Goal: Find contact information: Find contact information

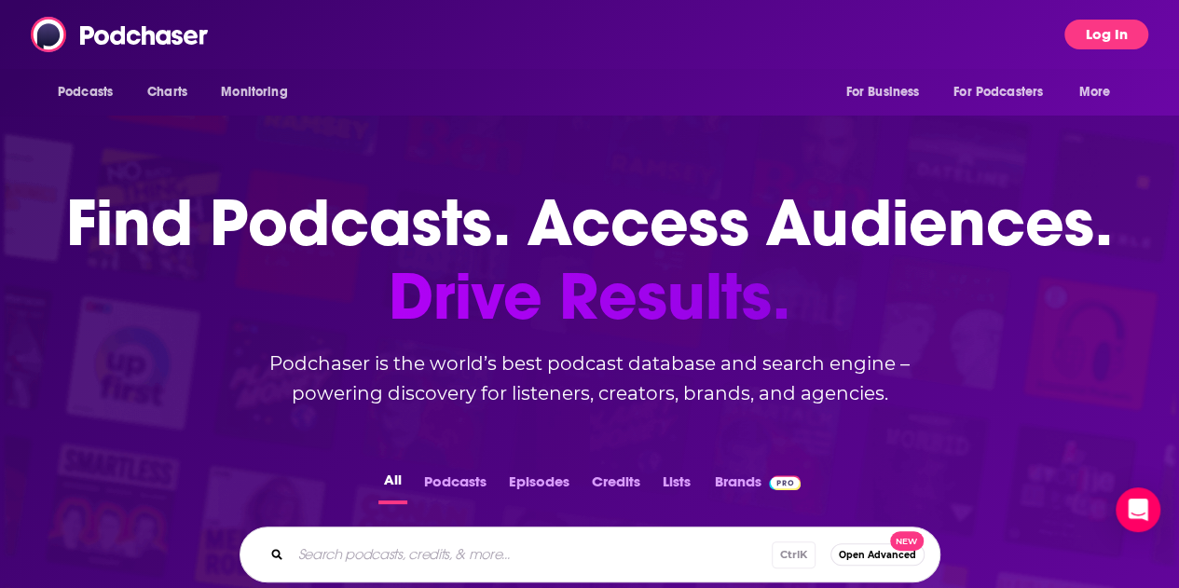
click at [1142, 28] on button "Log In" at bounding box center [1106, 35] width 84 height 30
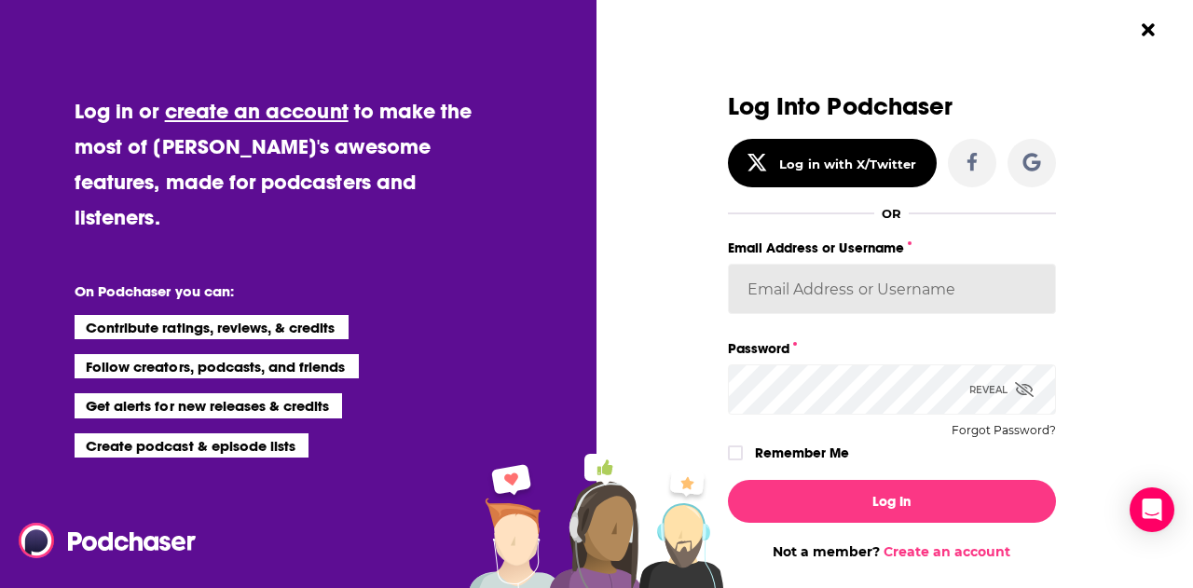
click at [790, 293] on input "Email Address or Username" at bounding box center [892, 289] width 328 height 50
type input "fsg.publicity"
click at [728, 480] on button "Log In" at bounding box center [892, 501] width 328 height 43
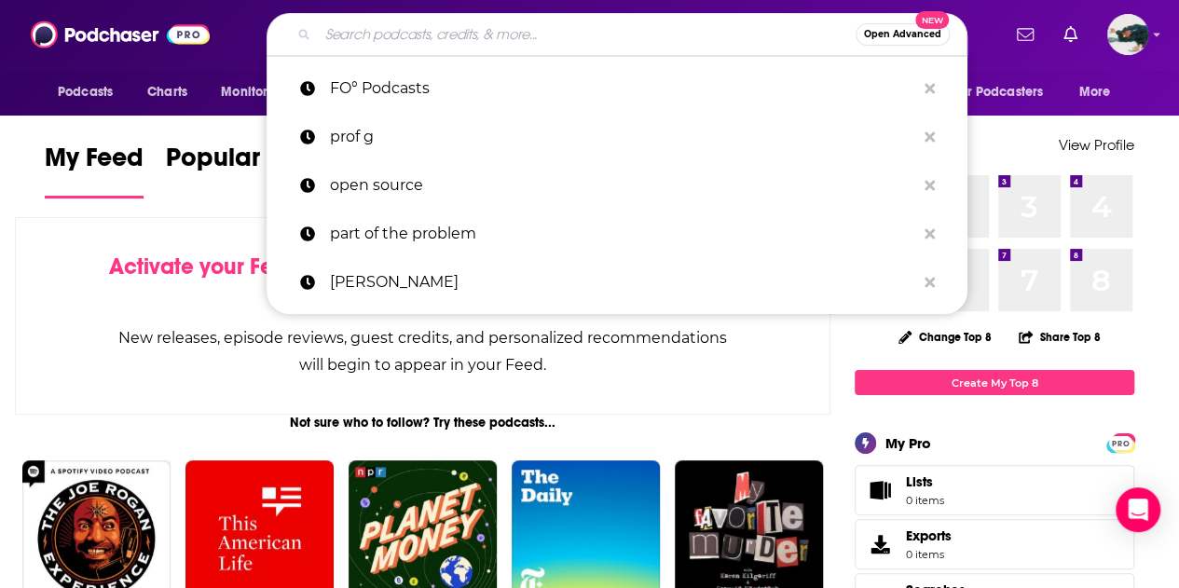
click at [475, 48] on input "Search podcasts, credits, & more..." at bounding box center [587, 35] width 538 height 30
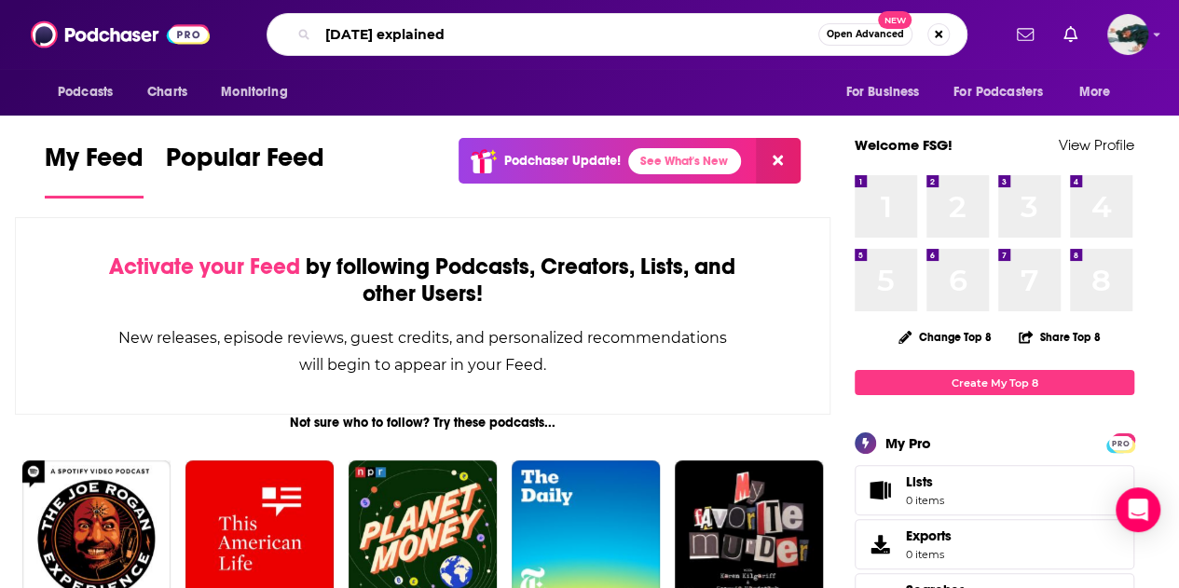
type input "[DATE] explained"
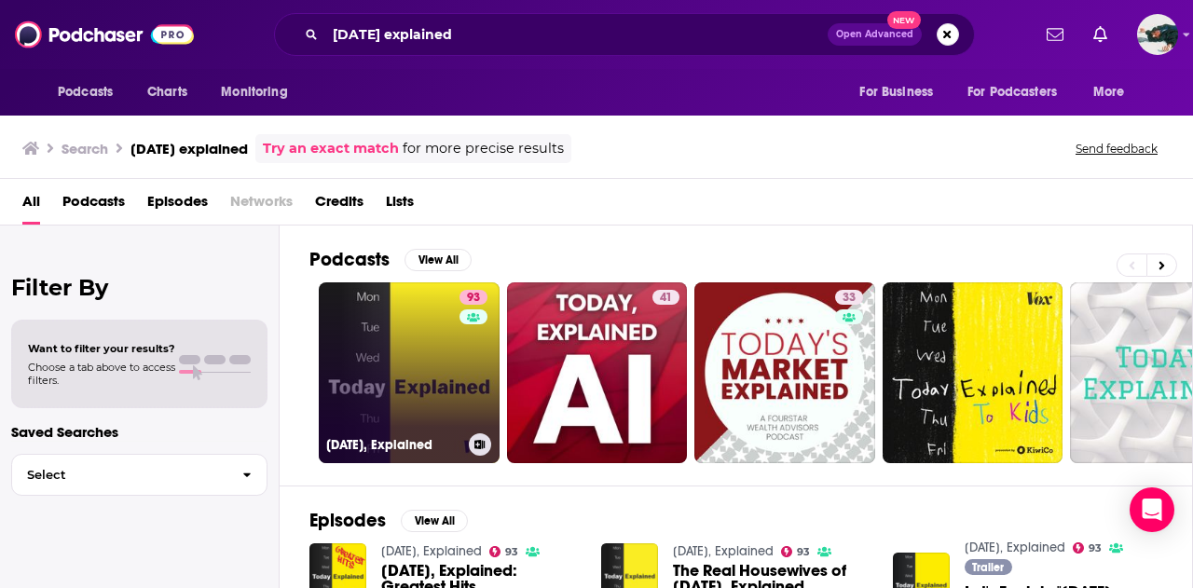
click at [412, 342] on link "93 [DATE], Explained" at bounding box center [409, 372] width 181 height 181
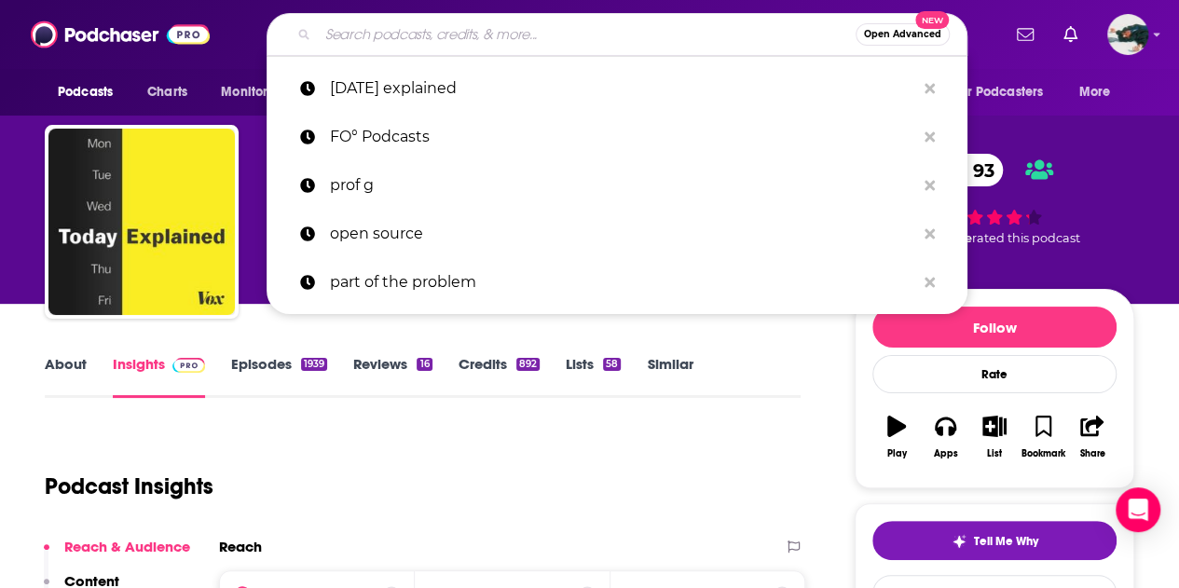
click at [409, 33] on input "Search podcasts, credits, & more..." at bounding box center [587, 35] width 538 height 30
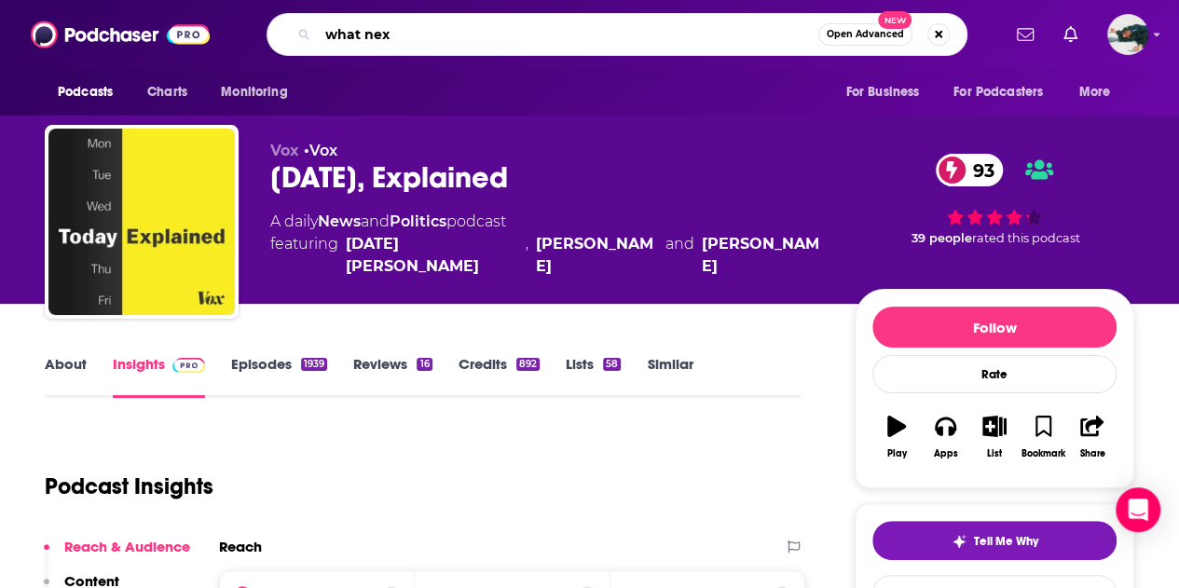
type input "what next"
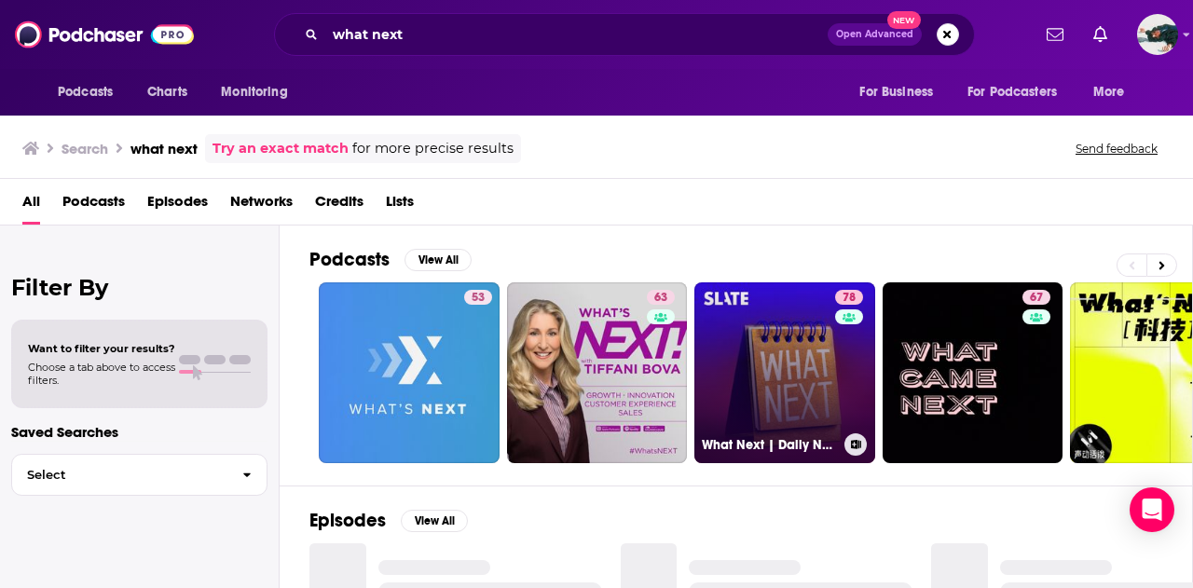
click at [806, 377] on link "78 What Next | Daily News and Analysis" at bounding box center [784, 372] width 181 height 181
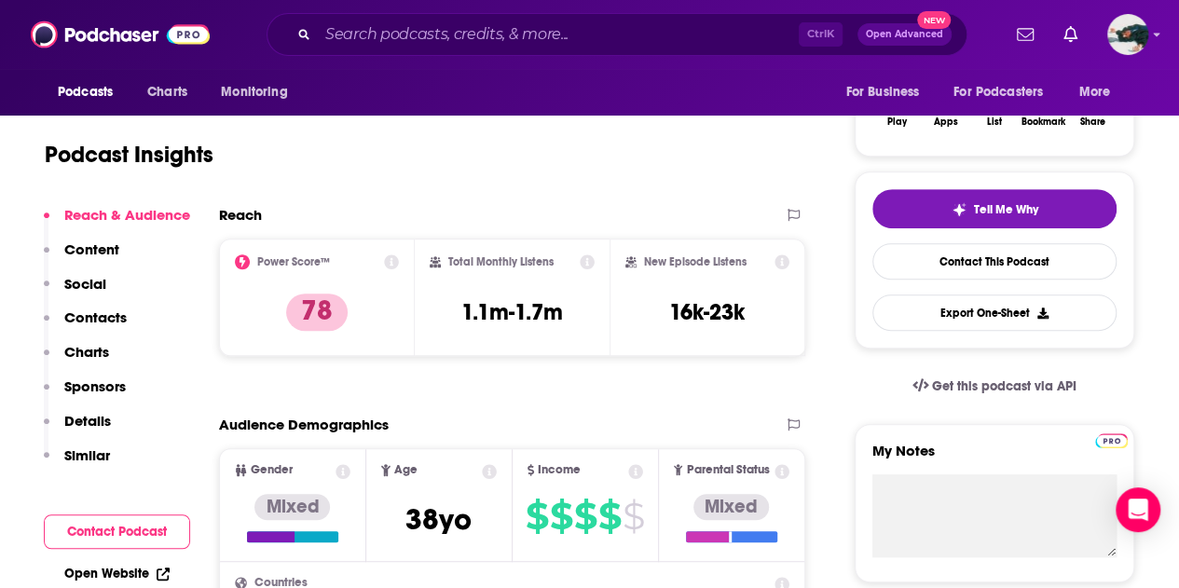
scroll to position [296, 0]
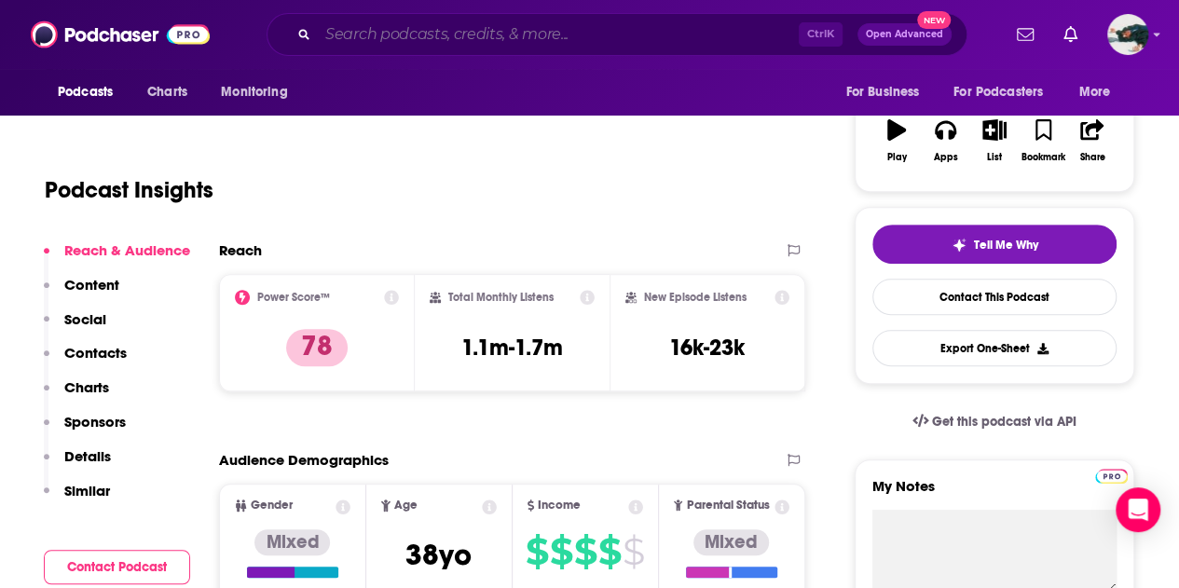
click at [515, 27] on input "Search podcasts, credits, & more..." at bounding box center [558, 35] width 481 height 30
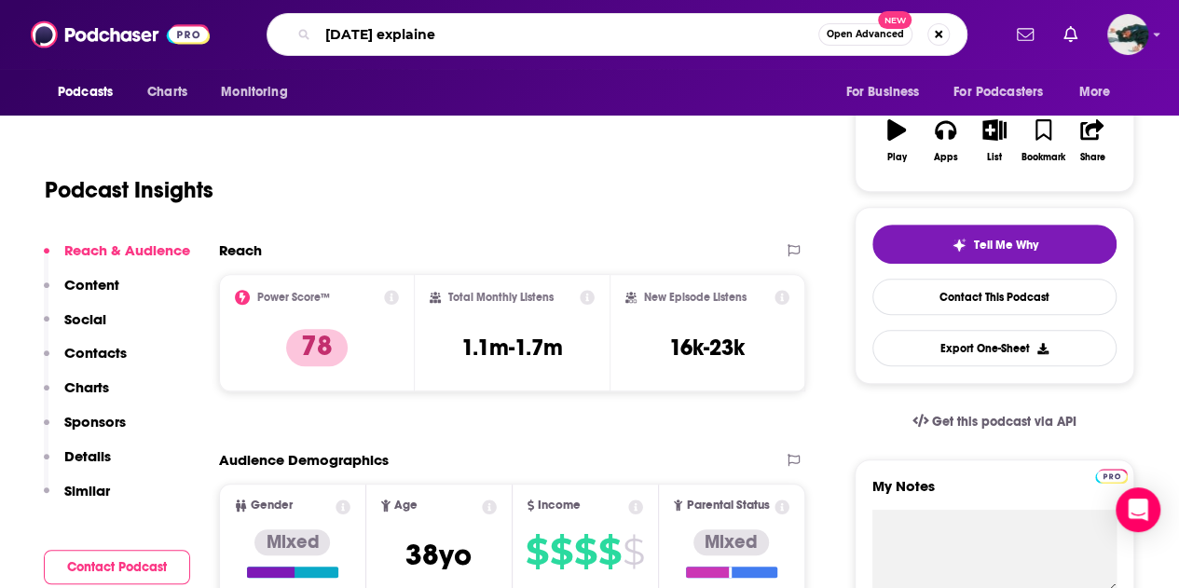
type input "[DATE] explained"
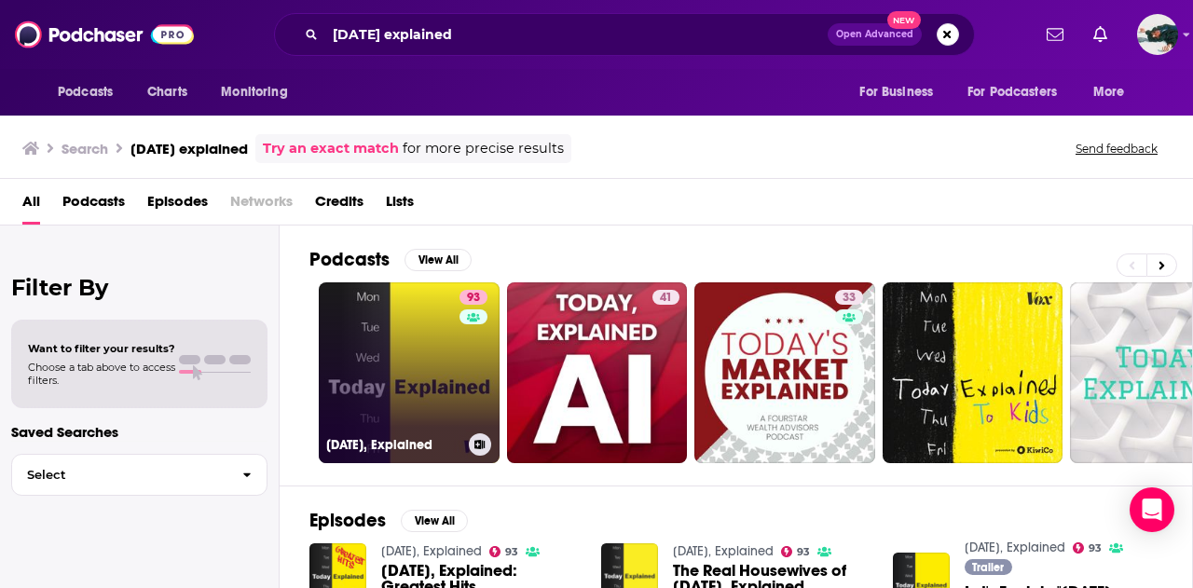
click at [365, 397] on link "93 [DATE], Explained" at bounding box center [409, 372] width 181 height 181
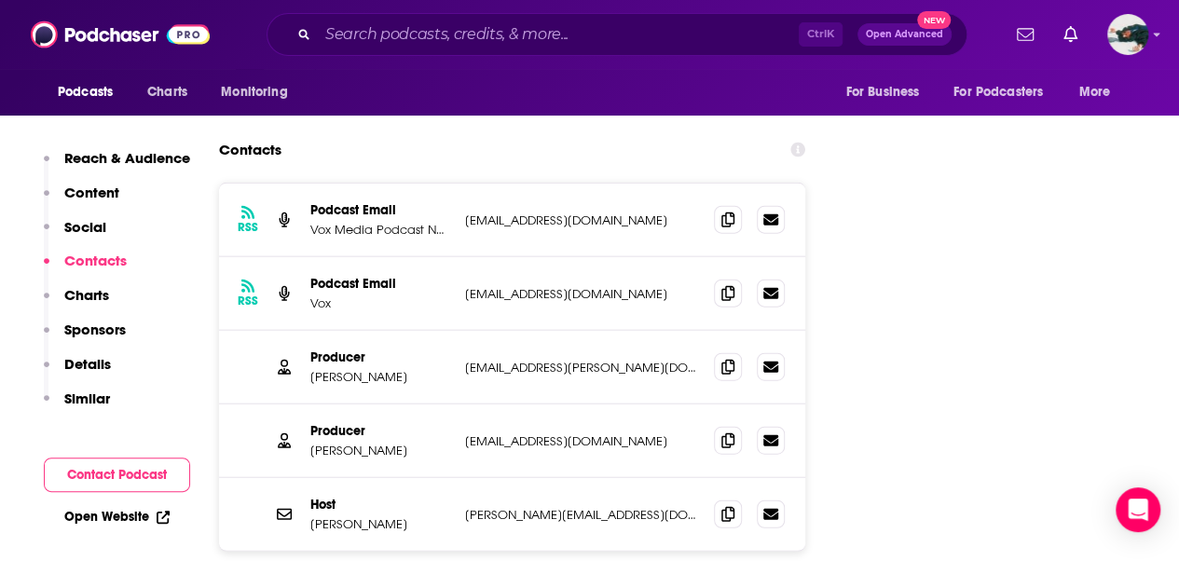
scroll to position [2048, 0]
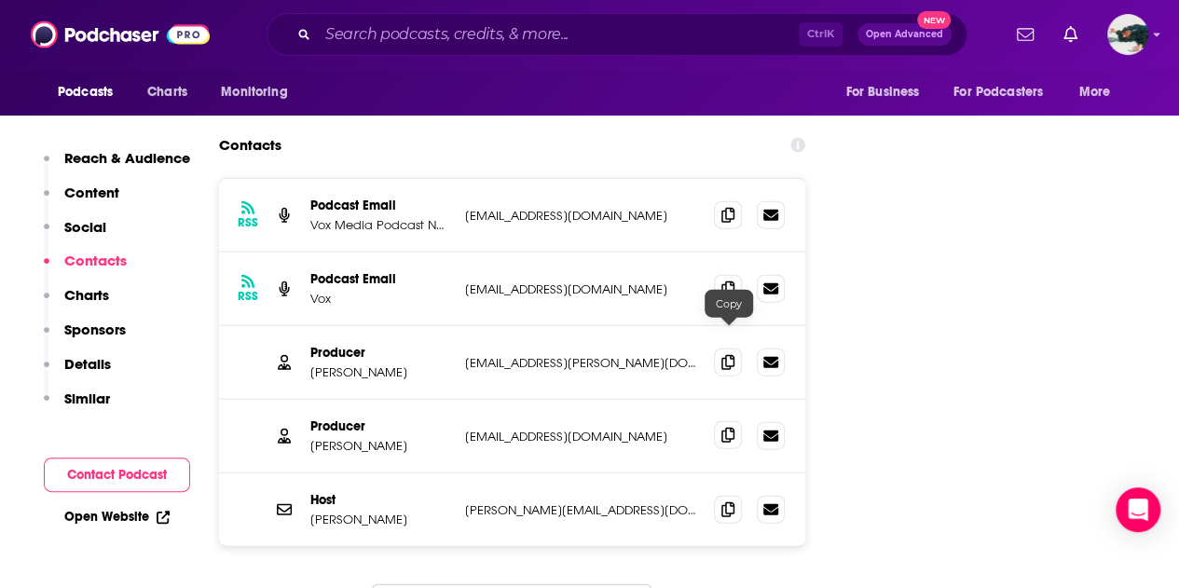
click at [720, 421] on span at bounding box center [728, 435] width 28 height 28
click at [440, 23] on input "Search podcasts, credits, & more..." at bounding box center [558, 35] width 481 height 30
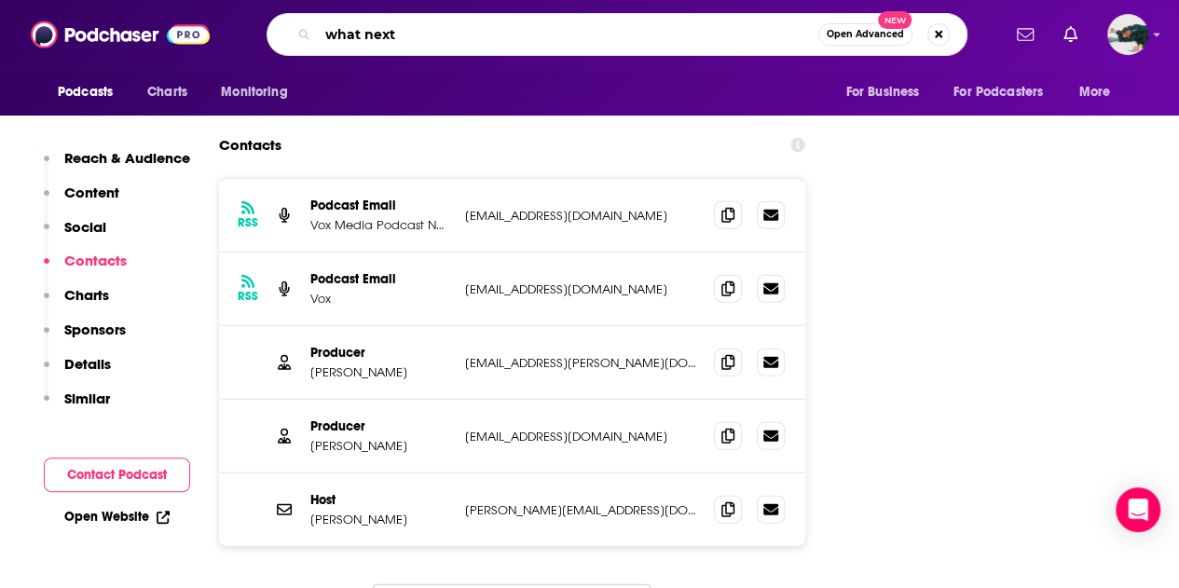
type input "what next"
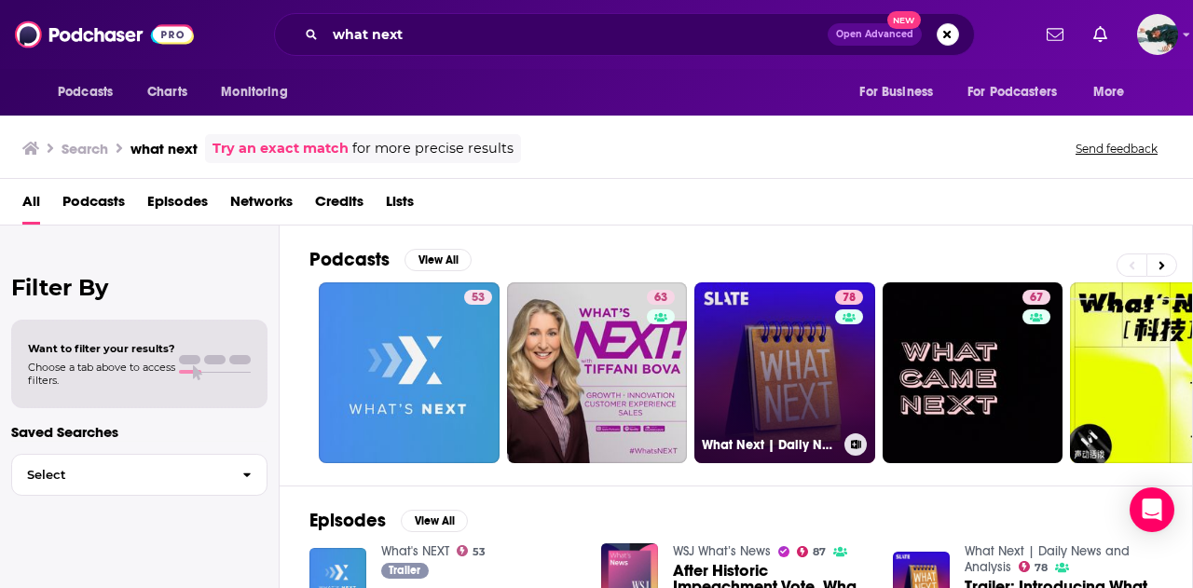
click at [788, 371] on link "78 What Next | Daily News and Analysis" at bounding box center [784, 372] width 181 height 181
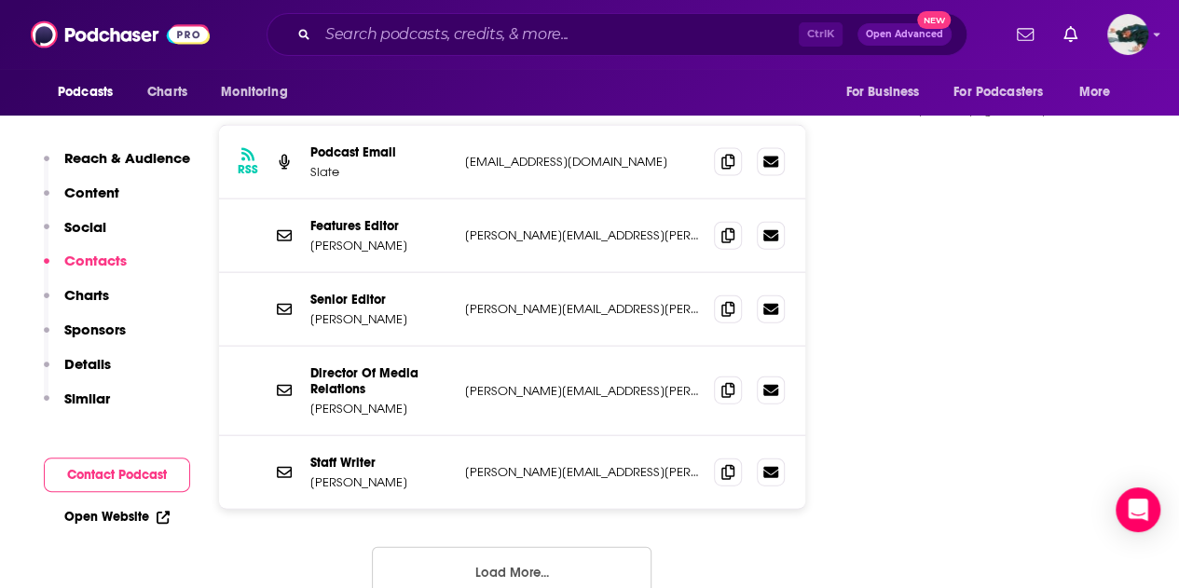
scroll to position [1996, 0]
click at [570, 546] on button "Load More..." at bounding box center [512, 571] width 280 height 50
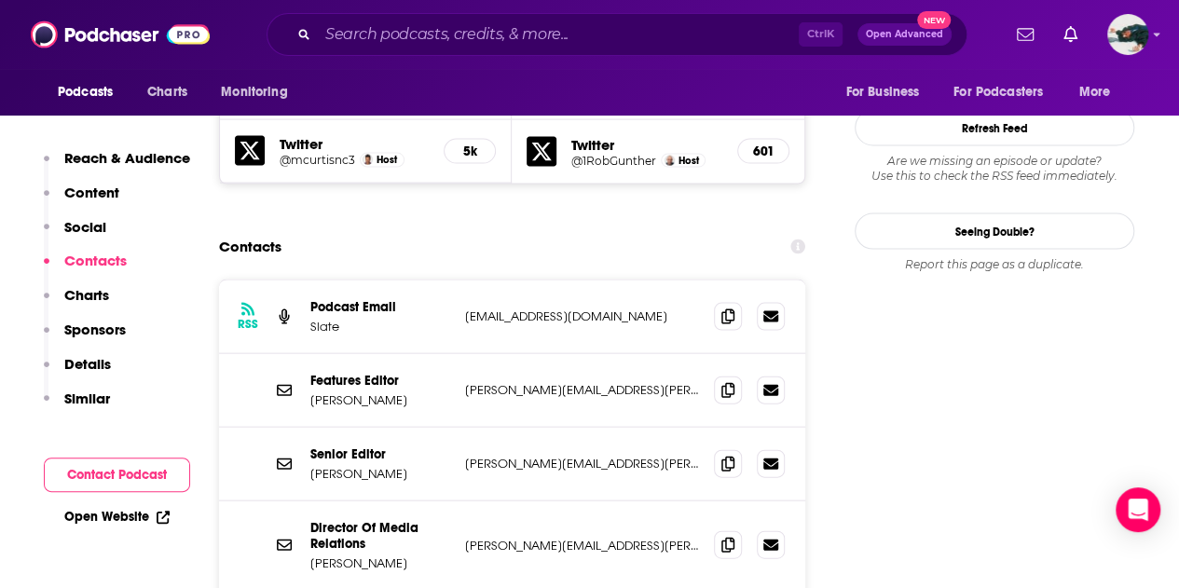
scroll to position [1839, 0]
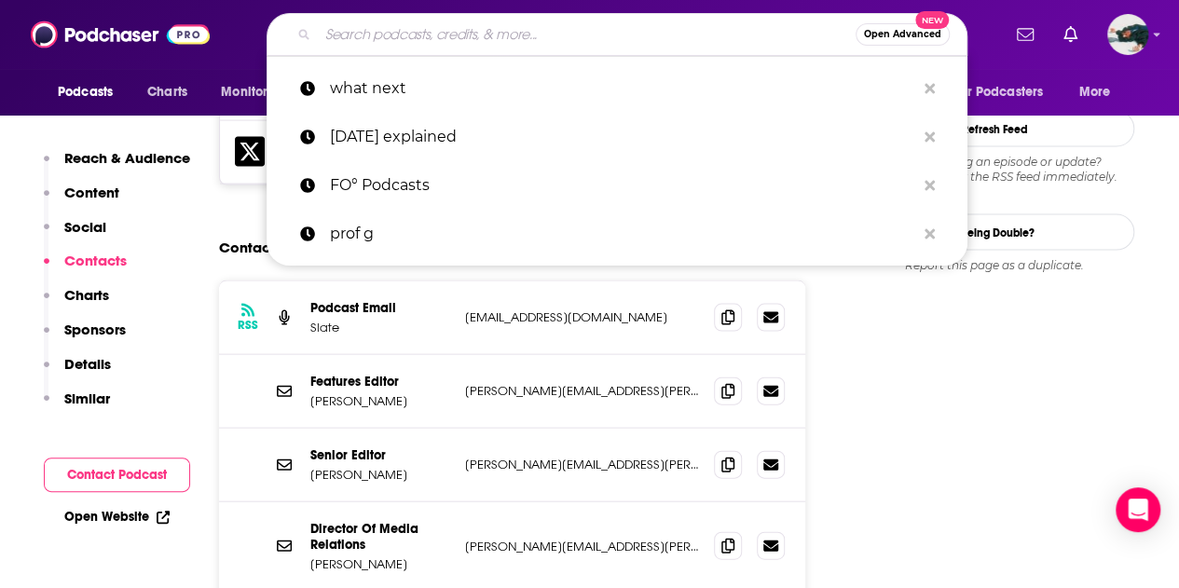
click at [425, 32] on input "Search podcasts, credits, & more..." at bounding box center [587, 35] width 538 height 30
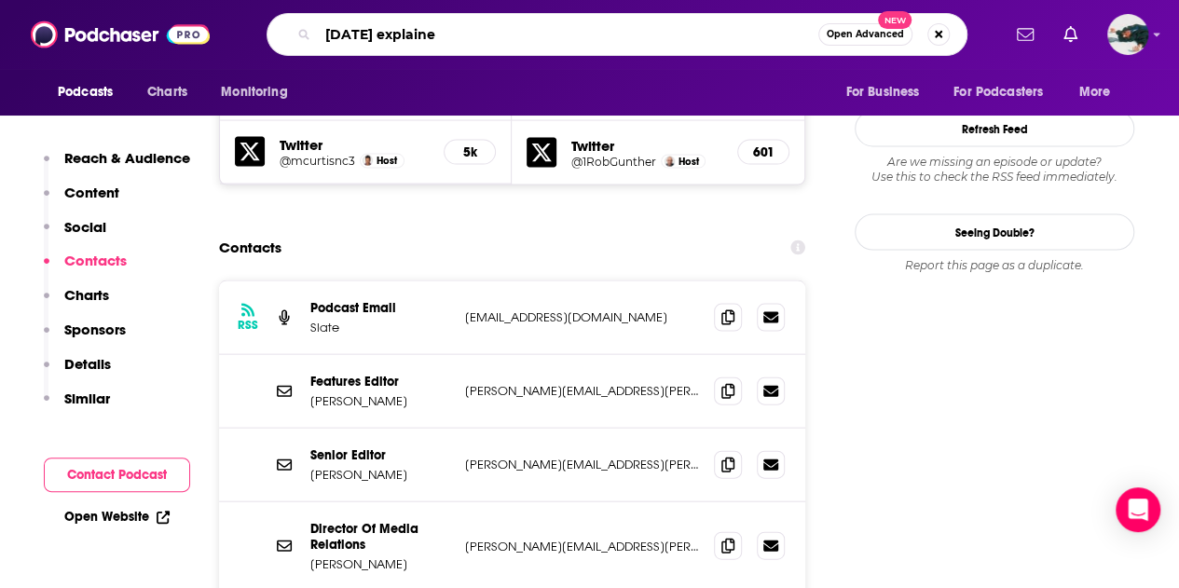
type input "[DATE] explained"
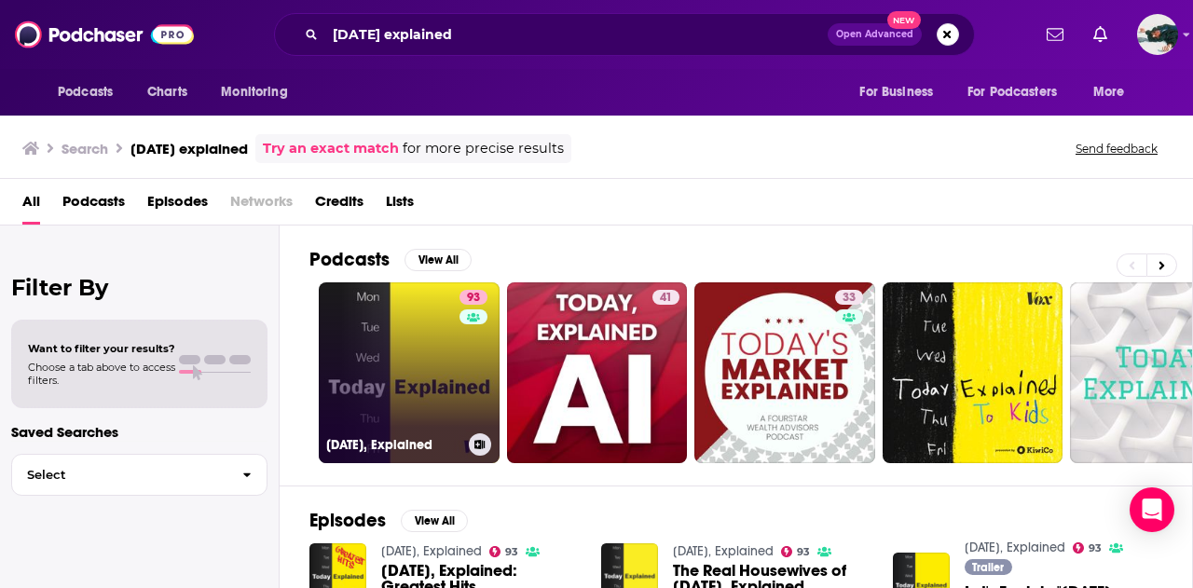
click at [419, 342] on link "93 [DATE], Explained" at bounding box center [409, 372] width 181 height 181
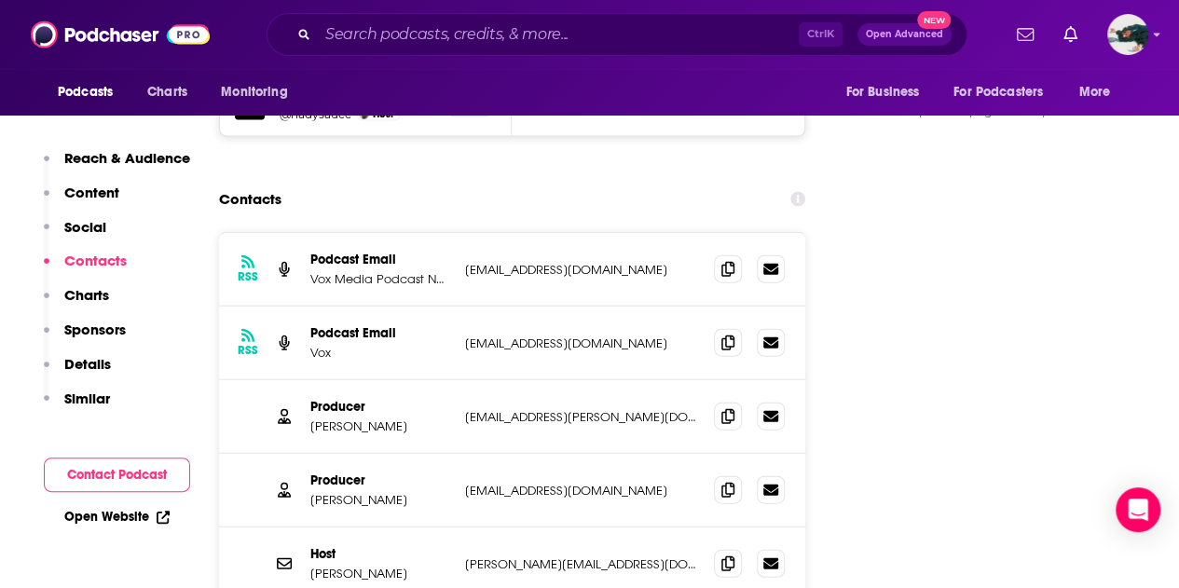
scroll to position [1968, 0]
